Goal: Obtain resource: Obtain resource

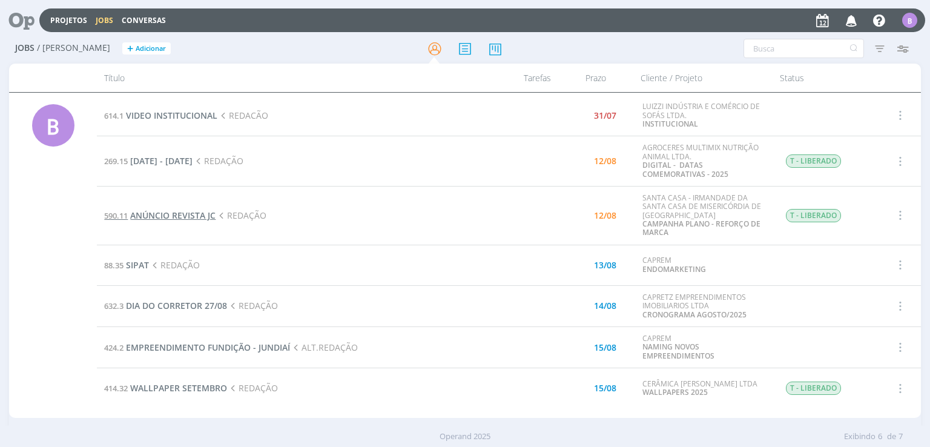
click at [171, 216] on span "ANÚNCIO REVISTA JC" at bounding box center [172, 216] width 85 height 12
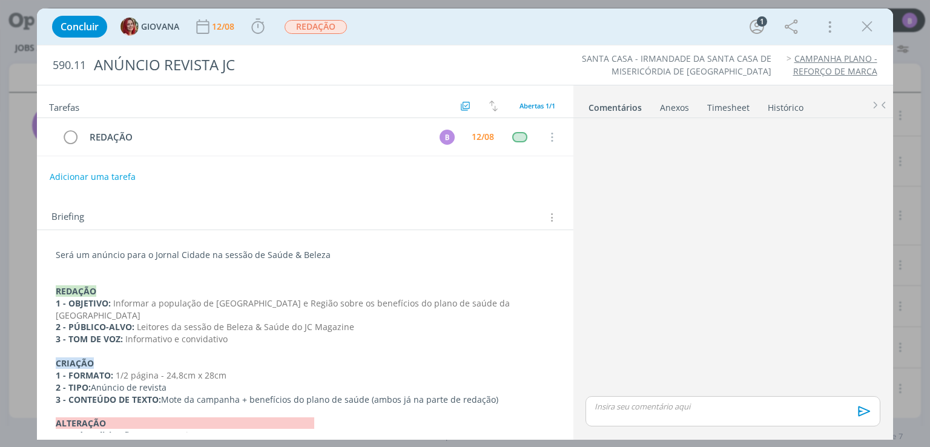
click at [632, 417] on div "dialog" at bounding box center [733, 411] width 294 height 30
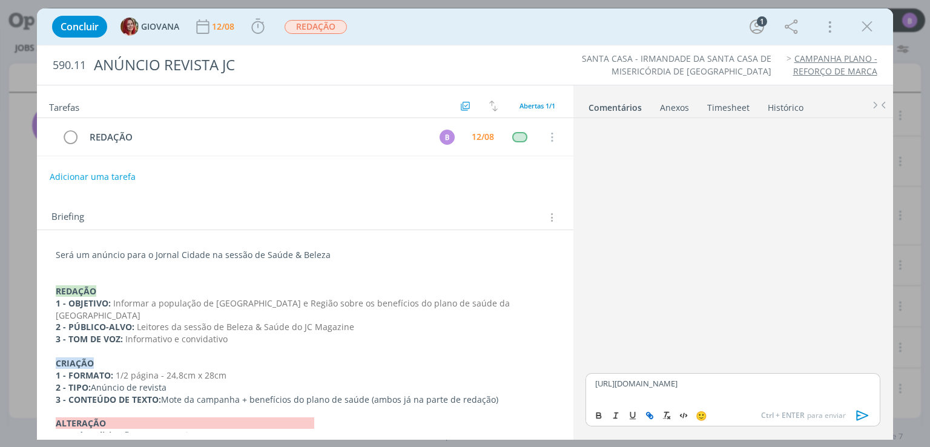
click at [647, 414] on icon "dialog" at bounding box center [650, 416] width 10 height 10
type input "[URL][DOMAIN_NAME]"
click at [790, 359] on link "dialog" at bounding box center [788, 360] width 31 height 11
click at [758, 389] on p "[URL][DOMAIN_NAME]" at bounding box center [732, 383] width 275 height 11
